Goal: Book appointment/travel/reservation

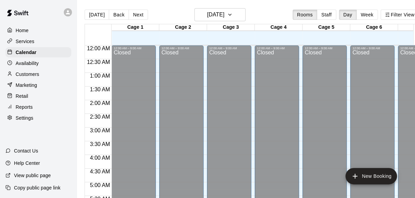
scroll to position [422, 27]
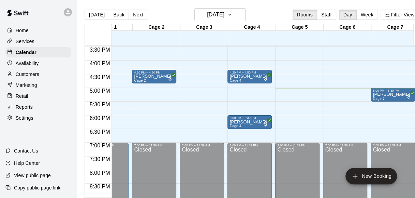
click at [275, 7] on main "[DATE] Back [DATE][DATE] Rooms Staff Day Week Filter View Cage 1 11 Sat Cage 2 …" at bounding box center [252, 104] width 350 height 209
click at [288, 13] on div "[DATE] Back [DATE][DATE] Rooms Staff Day Week Filter View" at bounding box center [252, 16] width 334 height 16
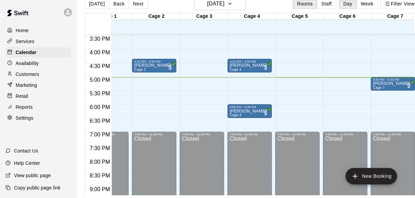
scroll to position [16, 0]
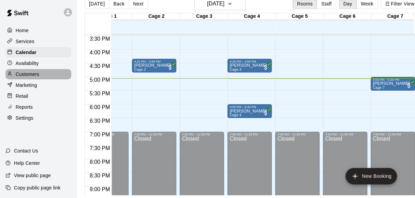
click at [32, 77] on p "Customers" at bounding box center [28, 74] width 24 height 7
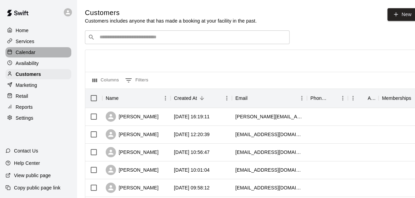
click at [38, 50] on div "Calendar" at bounding box center [38, 52] width 66 height 10
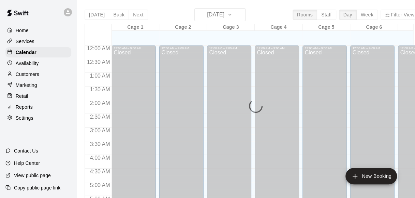
scroll to position [466, 0]
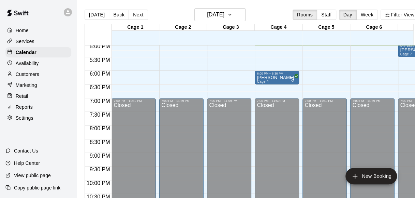
click at [165, 18] on div "[DATE] Back [DATE][DATE] Rooms Staff Day Week Filter View" at bounding box center [252, 16] width 334 height 16
click at [28, 76] on p "Customers" at bounding box center [28, 74] width 24 height 7
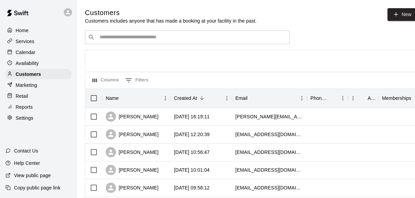
click at [31, 96] on div "Retail" at bounding box center [38, 96] width 66 height 10
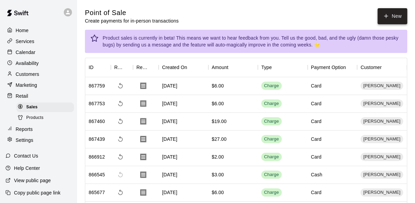
click at [379, 21] on button "New" at bounding box center [392, 16] width 29 height 16
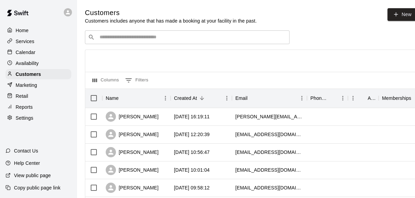
click at [31, 54] on p "Calendar" at bounding box center [26, 52] width 20 height 7
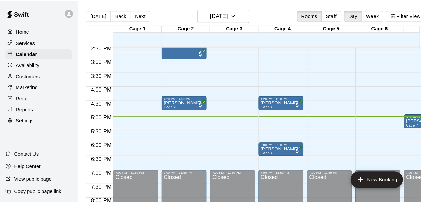
scroll to position [397, 0]
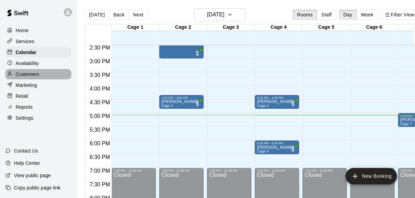
click at [36, 71] on div "Customers" at bounding box center [38, 74] width 66 height 10
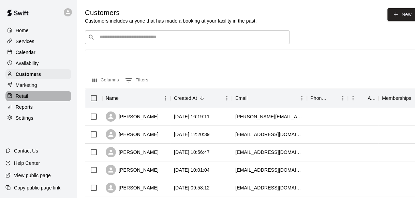
click at [41, 99] on div "Retail" at bounding box center [38, 96] width 66 height 10
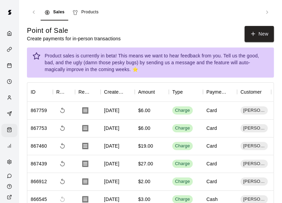
click at [257, 17] on div "Sales Products" at bounding box center [151, 12] width 220 height 16
click at [259, 28] on button "New" at bounding box center [259, 34] width 29 height 16
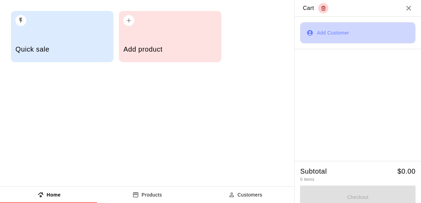
click at [347, 34] on button "Add Customer" at bounding box center [357, 32] width 115 height 21
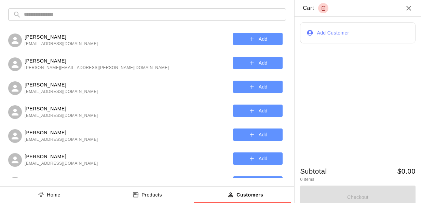
click at [208, 15] on input "text" at bounding box center [152, 14] width 257 height 13
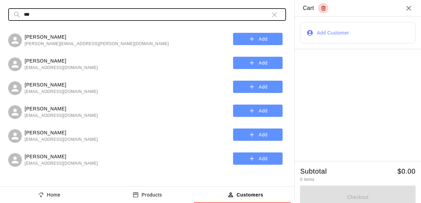
type input "***"
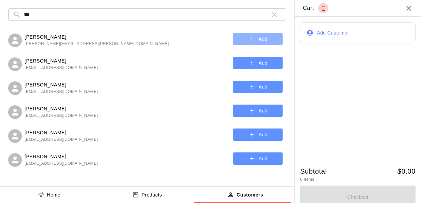
click at [255, 40] on button "Add" at bounding box center [257, 39] width 49 height 13
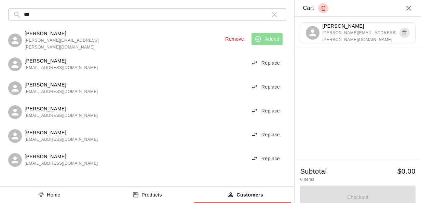
click at [185, 193] on button "Products" at bounding box center [147, 194] width 98 height 16
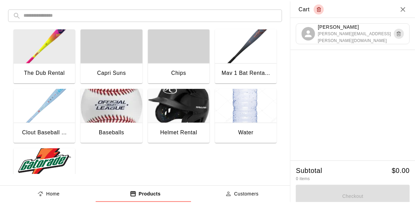
scroll to position [6, 0]
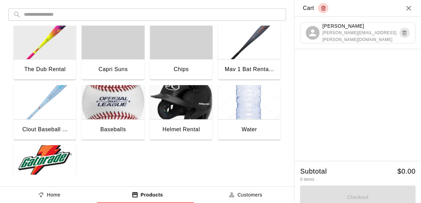
click at [226, 122] on div "Water" at bounding box center [249, 130] width 62 height 22
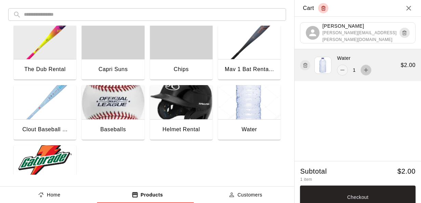
click at [364, 70] on icon "add" at bounding box center [366, 70] width 4 height 4
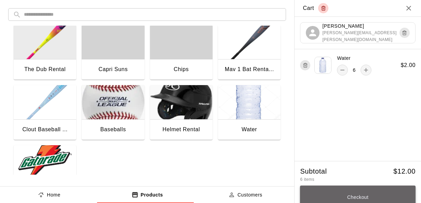
click at [346, 194] on button "Checkout" at bounding box center [357, 196] width 115 height 23
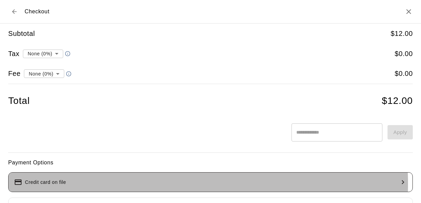
click at [146, 183] on button "Credit card on file" at bounding box center [210, 182] width 404 height 20
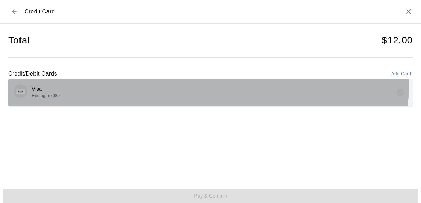
click at [178, 84] on div "Visa Ending in 7089" at bounding box center [210, 92] width 393 height 16
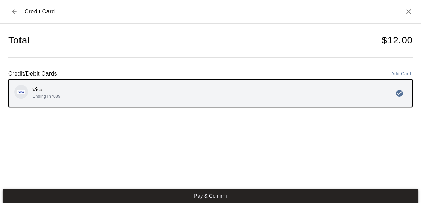
click at [233, 195] on button "Pay & Confirm" at bounding box center [210, 195] width 415 height 14
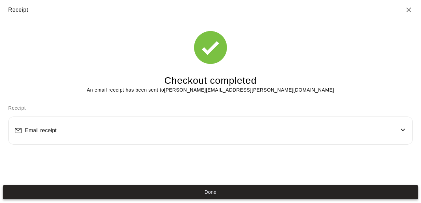
click at [282, 186] on button "Done" at bounding box center [210, 192] width 415 height 14
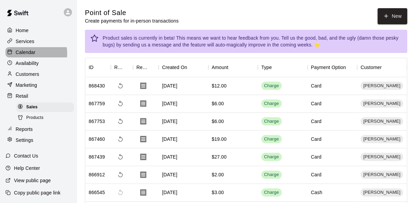
click at [29, 54] on p "Calendar" at bounding box center [26, 52] width 20 height 7
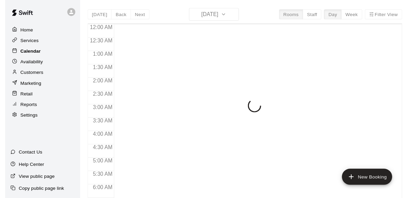
scroll to position [469, 0]
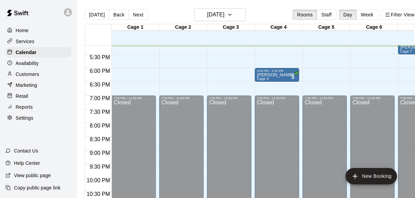
click at [40, 88] on div "Marketing" at bounding box center [38, 85] width 66 height 10
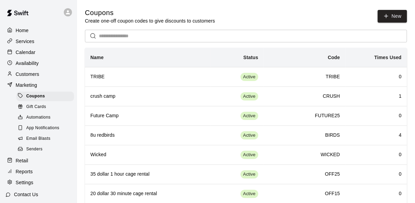
click at [35, 75] on p "Customers" at bounding box center [28, 74] width 24 height 7
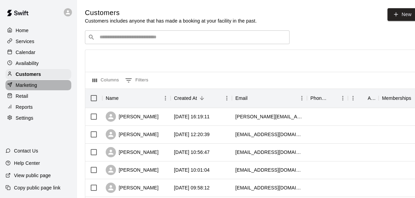
click at [41, 90] on div "Marketing" at bounding box center [38, 85] width 66 height 10
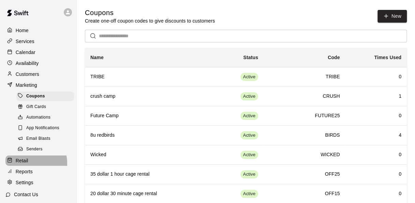
click at [28, 164] on p "Retail" at bounding box center [22, 160] width 13 height 7
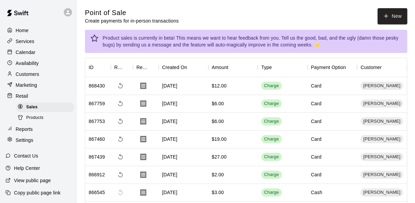
click at [197, 12] on div "Point of Sale Create payments for in-person transactions New" at bounding box center [246, 16] width 323 height 16
click at [29, 52] on p "Calendar" at bounding box center [26, 52] width 20 height 7
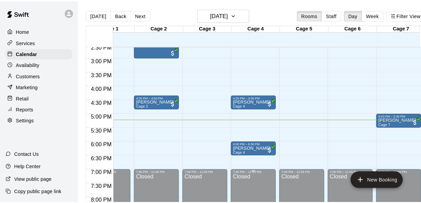
scroll to position [399, 27]
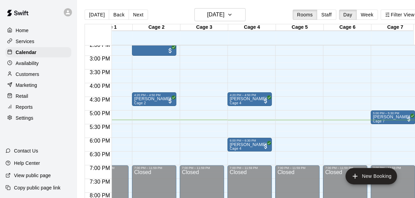
click at [272, 4] on main "[DATE] Back [DATE][DATE] Rooms Staff Day Week Filter View Cage 1 11 Sat Cage 2 …" at bounding box center [252, 104] width 350 height 209
click at [277, 14] on div "[DATE] Back [DATE][DATE] Rooms Staff Day Week Filter View" at bounding box center [252, 16] width 334 height 16
click at [372, 180] on button "New Booking" at bounding box center [372, 176] width 52 height 16
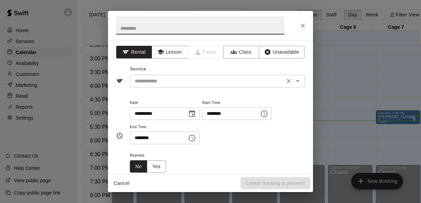
click at [251, 75] on div "​" at bounding box center [217, 81] width 175 height 13
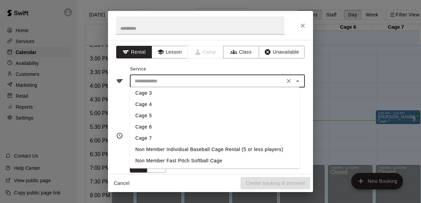
scroll to position [23, 0]
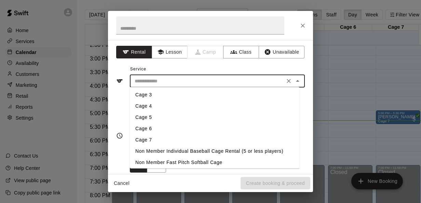
click at [154, 117] on li "Cage 5" at bounding box center [215, 117] width 170 height 11
type input "******"
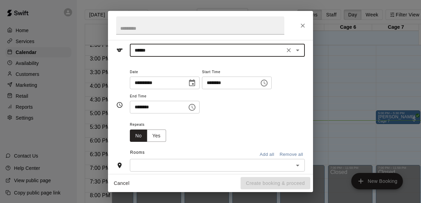
scroll to position [31, 0]
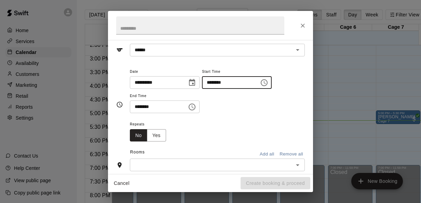
click at [222, 82] on input "********" at bounding box center [228, 82] width 53 height 13
type input "********"
click at [139, 108] on input "********" at bounding box center [156, 106] width 53 height 13
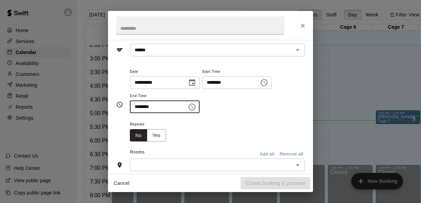
type input "********"
click at [218, 119] on div "**********" at bounding box center [217, 93] width 175 height 53
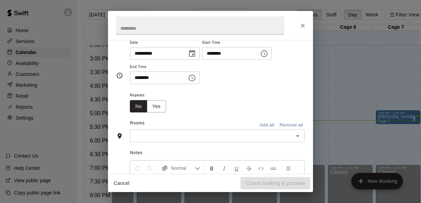
scroll to position [63, 0]
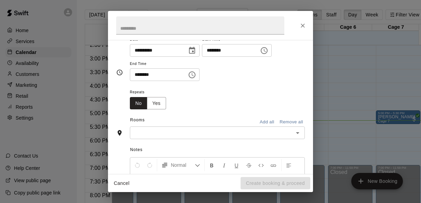
click at [217, 131] on input "text" at bounding box center [211, 132] width 159 height 9
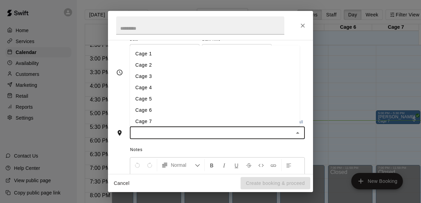
click at [160, 97] on li "Cage 5" at bounding box center [215, 98] width 170 height 11
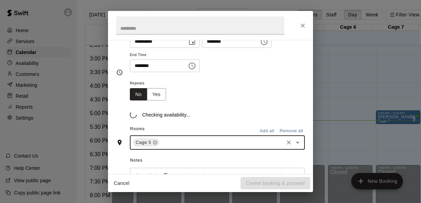
scroll to position [76, 0]
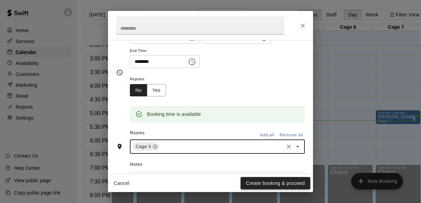
click at [258, 179] on button "Create booking & proceed" at bounding box center [275, 183] width 70 height 13
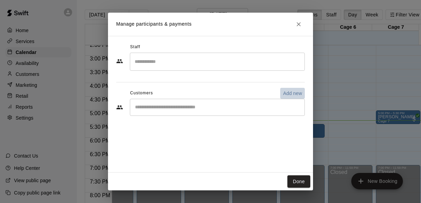
click at [295, 91] on p "Add new" at bounding box center [292, 93] width 19 height 7
select select "**"
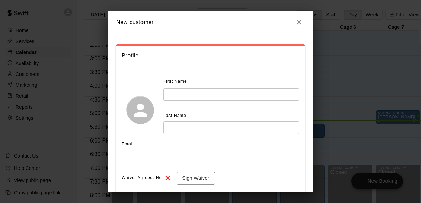
click at [270, 92] on input "text" at bounding box center [231, 94] width 136 height 13
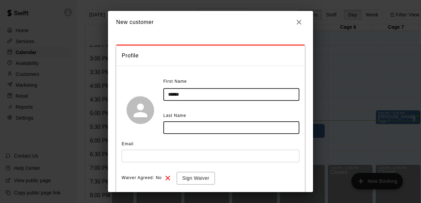
type input "******"
type input "*******"
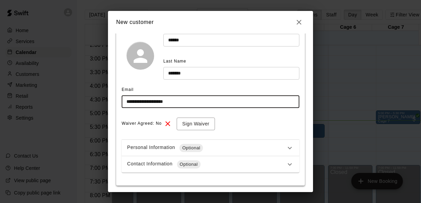
scroll to position [55, 0]
type input "**********"
click at [203, 125] on button "Sign Waiver" at bounding box center [195, 123] width 38 height 13
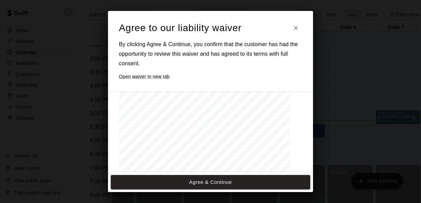
scroll to position [809, 0]
click at [223, 180] on button "Agree & Continue" at bounding box center [210, 182] width 199 height 14
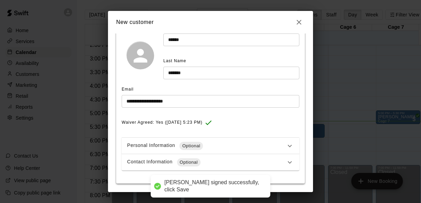
scroll to position [77, 0]
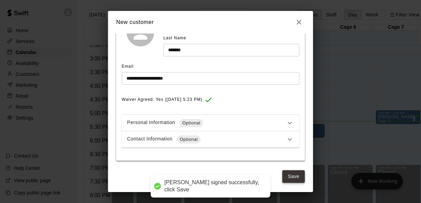
click at [287, 175] on button "Save" at bounding box center [293, 176] width 23 height 13
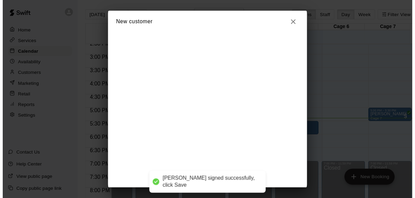
scroll to position [0, 0]
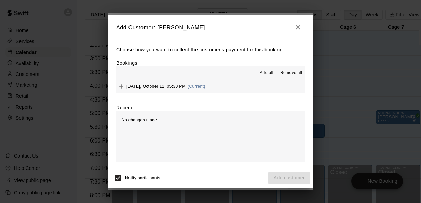
click at [227, 90] on button "[DATE], October 11: 05:30 PM (Current)" at bounding box center [210, 86] width 188 height 13
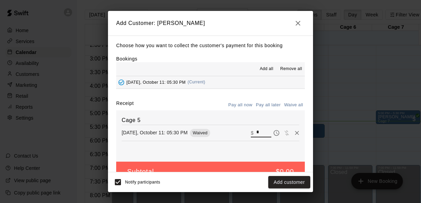
click at [256, 133] on input "*" at bounding box center [263, 132] width 15 height 9
click at [256, 132] on input "*" at bounding box center [263, 132] width 15 height 9
type input "**"
click at [291, 183] on button "Checkout" at bounding box center [294, 182] width 32 height 13
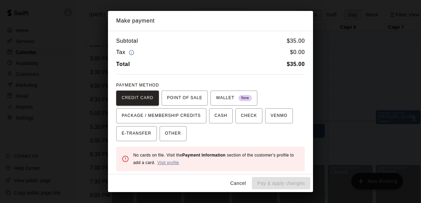
click at [169, 160] on link "Visit profile" at bounding box center [168, 162] width 22 height 5
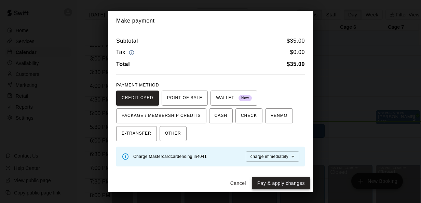
click at [293, 184] on button "Pay & apply changes" at bounding box center [281, 183] width 58 height 13
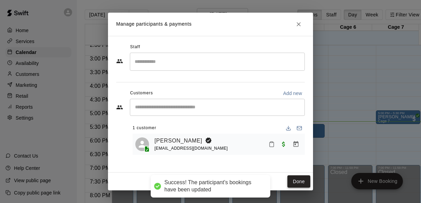
click at [298, 184] on button "Done" at bounding box center [298, 181] width 23 height 13
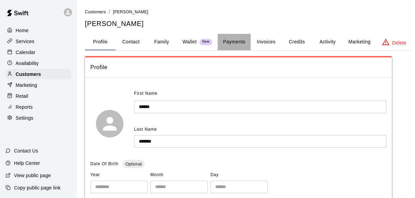
click at [239, 45] on button "Payments" at bounding box center [234, 42] width 33 height 16
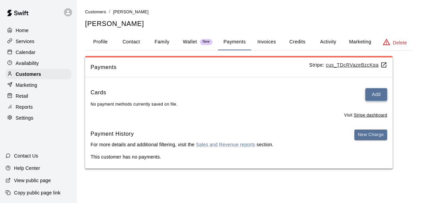
click at [376, 97] on button "Add" at bounding box center [376, 94] width 22 height 13
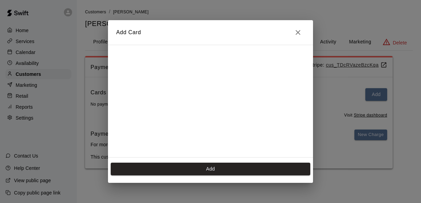
scroll to position [109, 0]
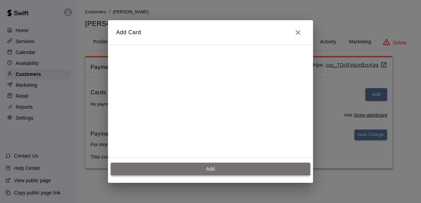
click at [253, 171] on button "Add" at bounding box center [210, 168] width 199 height 13
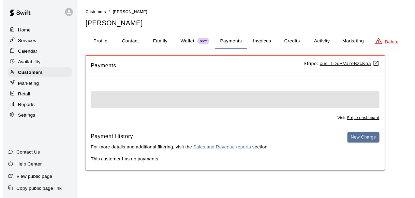
scroll to position [0, 0]
